Goal: Complete application form

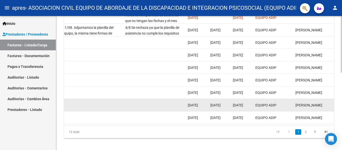
scroll to position [150, 0]
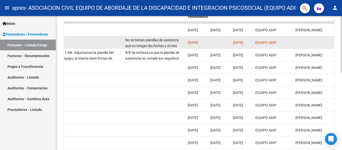
click at [151, 43] on div "No se toman planillas de asistenca que no tengan las fechas y el mes [PERSON_NA…" at bounding box center [154, 42] width 59 height 11
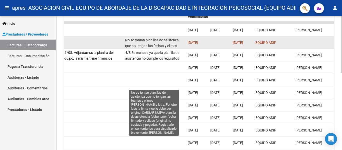
click at [153, 47] on span "No se toman planillas de asistenca que no tengan las fechas y el mes [PERSON_NA…" at bounding box center [154, 65] width 58 height 55
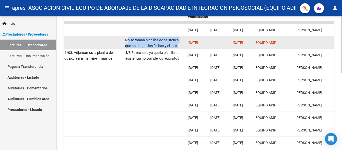
click at [153, 47] on span "No se toman planillas de asistenca que no tengan las fechas y el mes [PERSON_NA…" at bounding box center [154, 65] width 58 height 55
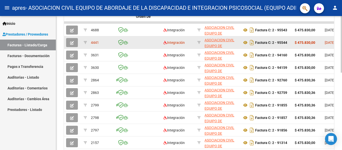
click at [73, 42] on icon "button" at bounding box center [72, 43] width 4 height 4
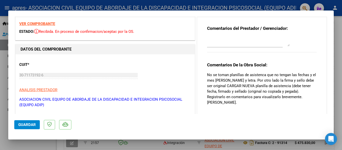
scroll to position [25, 0]
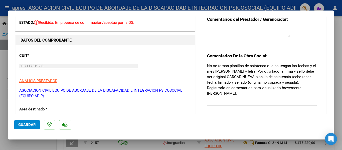
drag, startPoint x: 265, startPoint y: 66, endPoint x: 315, endPoint y: 88, distance: 54.7
click at [315, 88] on div "Comentarios del Prestador / Gerenciador: Comentarios De la Obra Social: No se t…" at bounding box center [261, 61] width 117 height 107
click at [273, 84] on p "No se toman planillas de asistenca que no tengan las fechas y el mes [PERSON_NA…" at bounding box center [262, 79] width 110 height 33
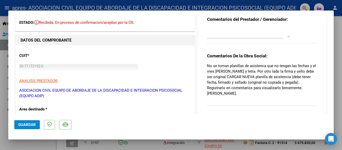
click at [286, 88] on p "No se toman planillas de asistenca que no tengan las fechas y el mes [PERSON_NA…" at bounding box center [262, 79] width 110 height 33
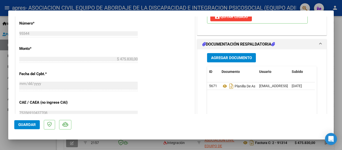
scroll to position [288, 0]
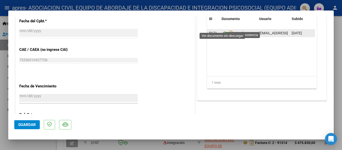
click at [224, 30] on icon at bounding box center [224, 33] width 7 height 6
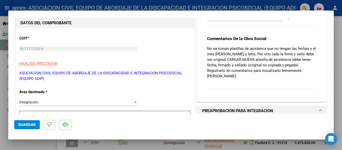
scroll to position [38, 0]
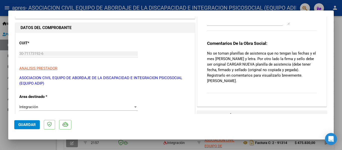
click at [227, 60] on p "No se toman planillas de asistenca que no tengan las fechas y el mes [PERSON_NA…" at bounding box center [262, 67] width 110 height 33
drag, startPoint x: 233, startPoint y: 55, endPoint x: 263, endPoint y: 56, distance: 30.5
click at [263, 56] on p "No se toman planillas de asistenca que no tengan las fechas y el mes [PERSON_NA…" at bounding box center [262, 67] width 110 height 33
click at [268, 72] on p "No se toman planillas de asistenca que no tengan las fechas y el mes [PERSON_NA…" at bounding box center [262, 67] width 110 height 33
drag, startPoint x: 228, startPoint y: 53, endPoint x: 263, endPoint y: 62, distance: 36.1
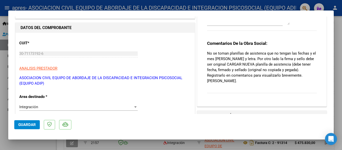
click at [263, 62] on p "No se toman planillas de asistenca que no tengan las fechas y el mes [PERSON_NA…" at bounding box center [262, 67] width 110 height 33
click at [283, 66] on p "No se toman planillas de asistenca que no tengan las fechas y el mes [PERSON_NA…" at bounding box center [262, 67] width 110 height 33
drag, startPoint x: 240, startPoint y: 59, endPoint x: 312, endPoint y: 64, distance: 72.5
click at [312, 64] on p "No se toman planillas de asistenca que no tengan las fechas y el mes [PERSON_NA…" at bounding box center [262, 67] width 110 height 33
click at [279, 69] on p "No se toman planillas de asistenca que no tengan las fechas y el mes [PERSON_NA…" at bounding box center [262, 67] width 110 height 33
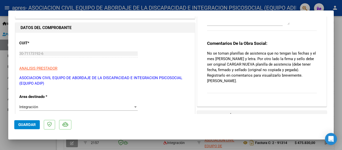
drag, startPoint x: 278, startPoint y: 64, endPoint x: 313, endPoint y: 73, distance: 35.7
click at [313, 73] on div "Comentarios del Prestador / Gerenciador: Comentarios De la Obra Social: No se t…" at bounding box center [261, 49] width 117 height 107
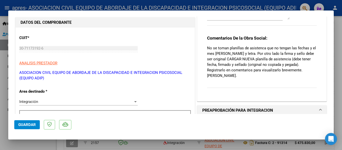
scroll to position [0, 0]
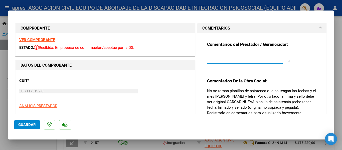
click at [255, 59] on textarea at bounding box center [248, 57] width 83 height 10
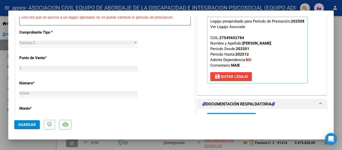
scroll to position [225, 0]
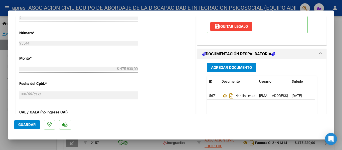
click at [79, 143] on div at bounding box center [171, 75] width 342 height 150
type input "$ 0,00"
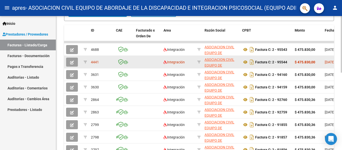
scroll to position [125, 0]
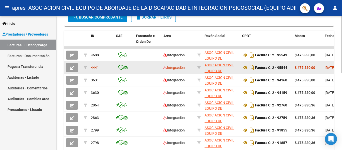
click at [74, 67] on button "button" at bounding box center [72, 67] width 12 height 9
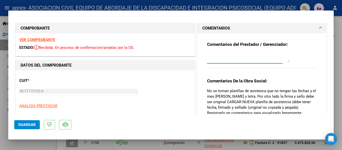
click at [231, 54] on textarea at bounding box center [248, 57] width 83 height 10
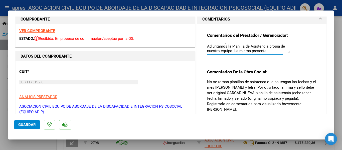
scroll to position [0, 0]
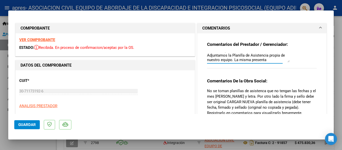
click at [268, 60] on textarea "Estimados, Adjuntamos la Planilla de Asistencia propia de nuestro equipo. La mi…" at bounding box center [248, 57] width 83 height 10
click at [263, 58] on textarea "Estimados, Adjuntamos la Planilla de Asistencia propia de nuestro equipo. La mi…" at bounding box center [248, 57] width 83 height 10
click at [231, 60] on textarea "Estimados, Adjuntamos la Planilla de Asistencia propia de nuestro equipo. La mi…" at bounding box center [248, 57] width 83 height 10
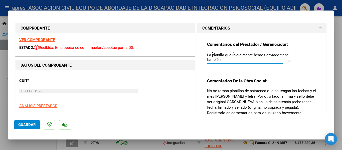
drag, startPoint x: 205, startPoint y: 56, endPoint x: 233, endPoint y: 60, distance: 28.2
click at [233, 60] on textarea "Estimados, Adjuntamos la Planilla de Asistencia propia de nuestro equipo. La mi…" at bounding box center [248, 57] width 83 height 10
paste textarea "Responsable de Facturación Av. [GEOGRAPHIC_DATA] 950, 11° B Capital Federal 4 3…"
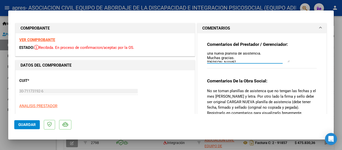
click at [231, 61] on textarea "Estimados, Adjuntamos la Planilla de Asistencia propia de nuestro equipo. La mi…" at bounding box center [248, 57] width 83 height 10
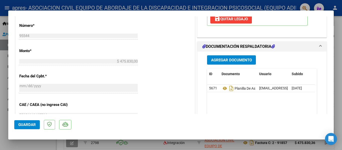
scroll to position [250, 0]
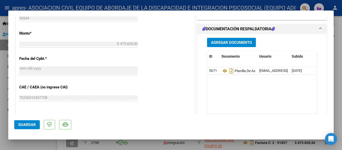
type textarea "Estimados, Adjuntamos la Planilla de Asistencia propia de nuestro equipo. La mi…"
click at [232, 40] on span "Agregar Documento" at bounding box center [231, 42] width 41 height 5
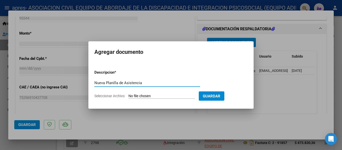
type input "Nueva Planilla de Asistencia"
click at [161, 97] on input "Seleccionar Archivo" at bounding box center [161, 96] width 66 height 5
type input "C:\fakepath\Planilla [PERSON_NAME].pdf"
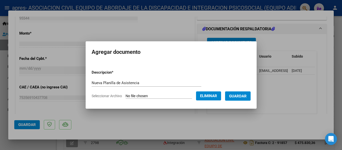
click at [246, 95] on span "Guardar" at bounding box center [238, 96] width 18 height 5
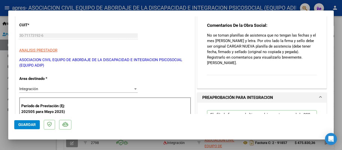
scroll to position [75, 0]
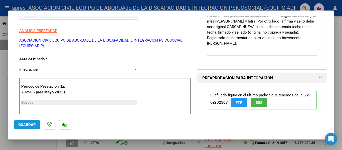
click at [33, 124] on span "Guardar" at bounding box center [27, 124] width 18 height 5
click at [151, 7] on div at bounding box center [171, 75] width 342 height 150
type input "$ 0,00"
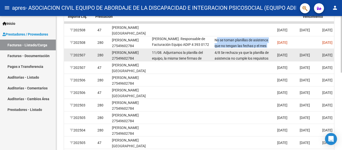
scroll to position [0, 699]
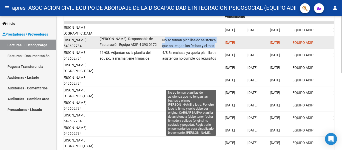
drag, startPoint x: 269, startPoint y: 41, endPoint x: 200, endPoint y: 44, distance: 68.9
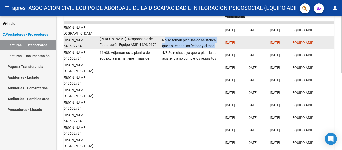
click at [208, 47] on span "No se toman planillas de asistenca que no tengan las fechas y el mes [PERSON_NA…" at bounding box center [191, 65] width 58 height 55
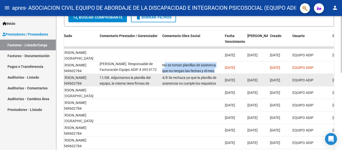
click at [257, 82] on span "[DATE]" at bounding box center [252, 80] width 10 height 4
click at [256, 80] on span "[DATE]" at bounding box center [252, 80] width 10 height 4
